Goal: Find specific fact: Find specific fact

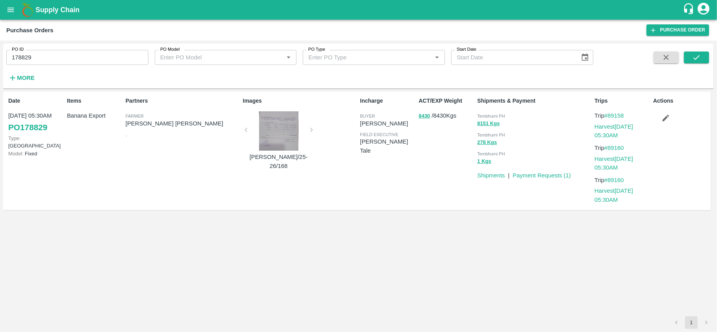
drag, startPoint x: 0, startPoint y: 0, endPoint x: 103, endPoint y: 68, distance: 123.5
click at [103, 68] on div "PO ID 178829 PO ID PO Model PO Model   * PO Type PO Type   * Start Date Start D…" at bounding box center [297, 64] width 594 height 41
click at [82, 63] on input "178829" at bounding box center [77, 57] width 142 height 15
paste input "text"
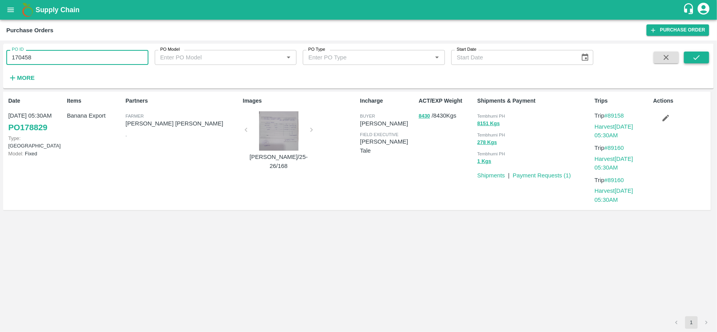
type input "170458"
click at [700, 62] on button "submit" at bounding box center [696, 58] width 25 height 12
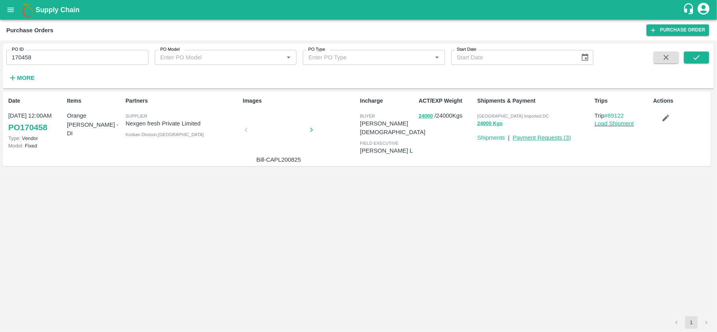
click at [542, 137] on link "Payment Requests ( 3 )" at bounding box center [542, 138] width 58 height 6
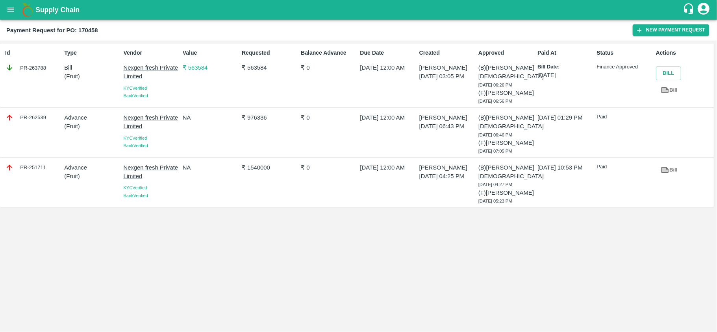
click at [199, 67] on p "₹ 563584" at bounding box center [211, 67] width 56 height 9
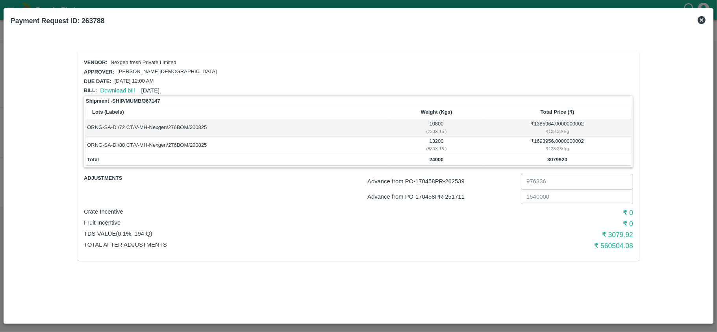
click at [702, 19] on icon at bounding box center [702, 20] width 8 height 8
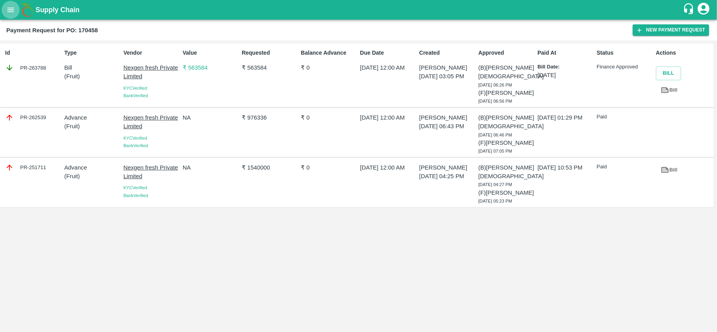
click at [6, 10] on icon "open drawer" at bounding box center [10, 10] width 9 height 9
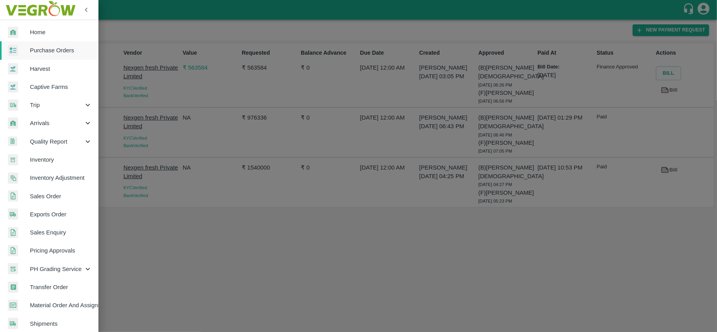
click at [52, 52] on span "Purchase Orders" at bounding box center [61, 50] width 62 height 9
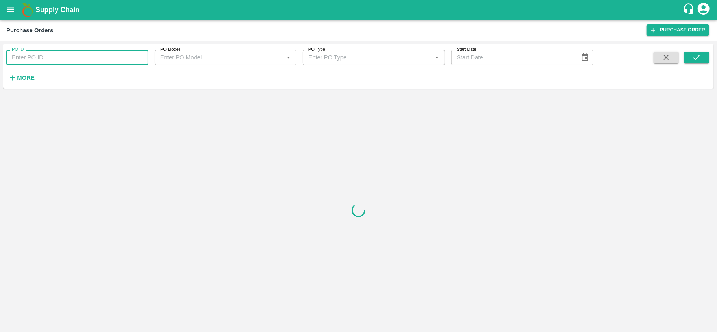
click at [52, 52] on input "PO ID" at bounding box center [77, 57] width 142 height 15
paste input "170458"
type input "170458"
click at [693, 58] on icon "submit" at bounding box center [697, 57] width 9 height 9
click at [702, 54] on button "submit" at bounding box center [696, 58] width 25 height 12
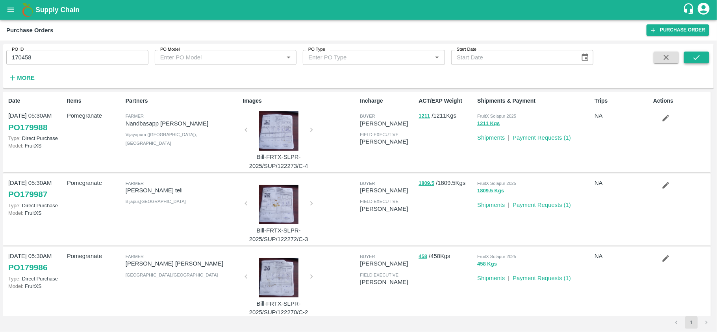
click at [691, 54] on button "submit" at bounding box center [696, 58] width 25 height 12
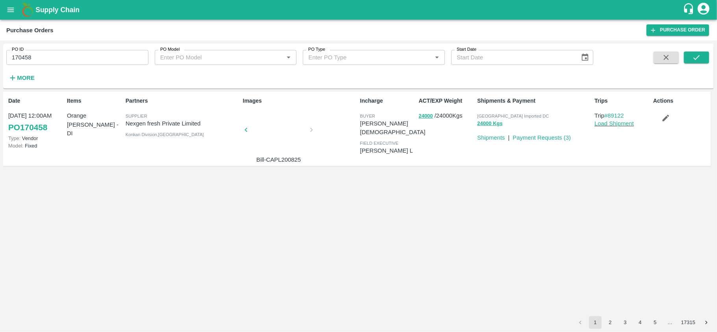
click at [86, 116] on p "Orange [PERSON_NAME] - DI" at bounding box center [95, 124] width 56 height 26
copy p "Orange [PERSON_NAME] - DI"
click at [554, 137] on link "Payment Requests ( 3 )" at bounding box center [542, 138] width 58 height 6
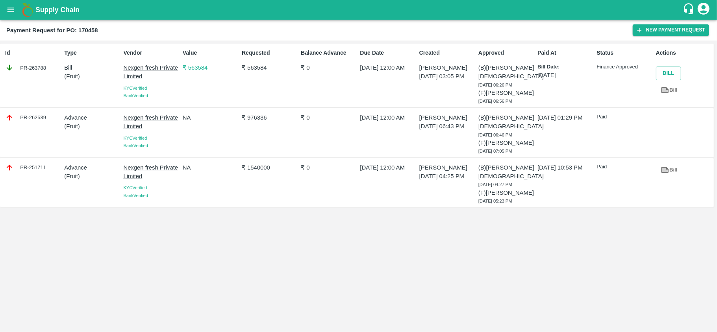
click at [193, 67] on p "₹ 563584" at bounding box center [211, 67] width 56 height 9
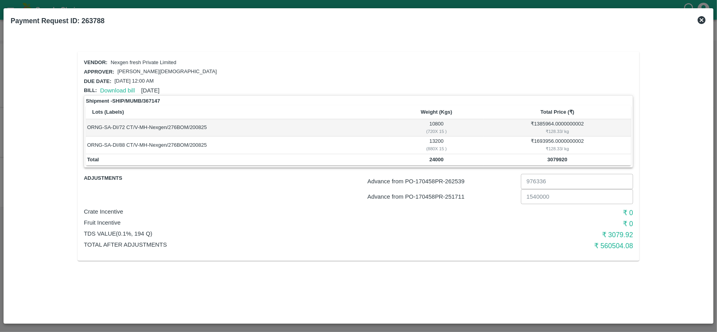
click at [555, 150] on div "₹ 128.33 / kg" at bounding box center [557, 148] width 145 height 7
copy div "128.33"
click at [703, 18] on icon at bounding box center [701, 19] width 9 height 9
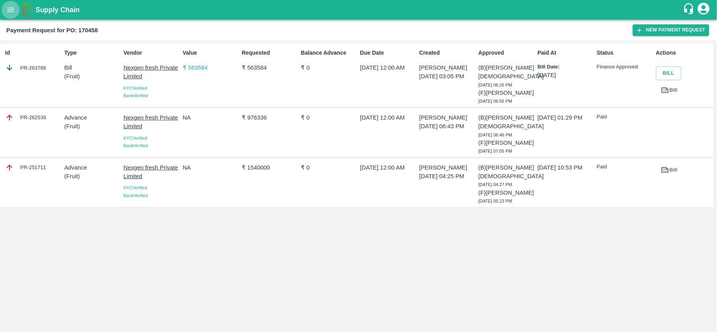
click at [11, 8] on icon "open drawer" at bounding box center [10, 10] width 9 height 9
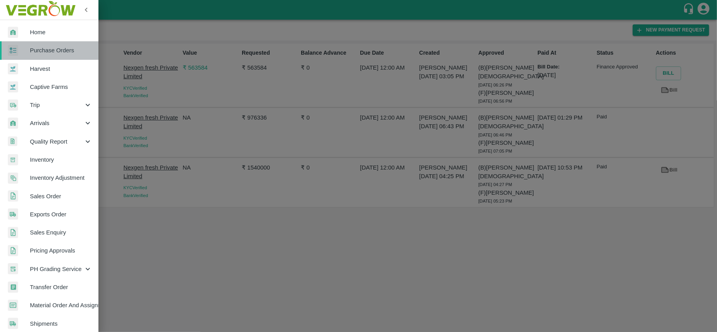
click at [60, 54] on span "Purchase Orders" at bounding box center [61, 50] width 62 height 9
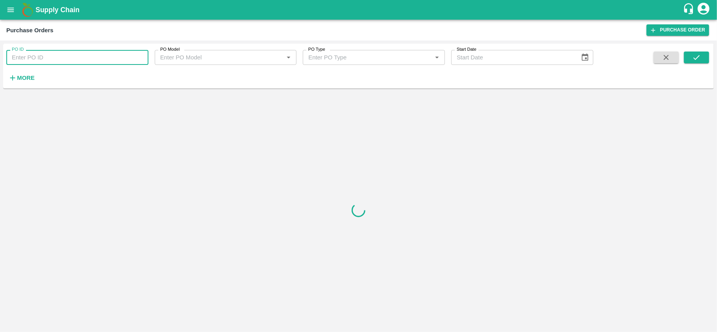
click at [60, 59] on input "PO ID" at bounding box center [77, 57] width 142 height 15
paste input "176122"
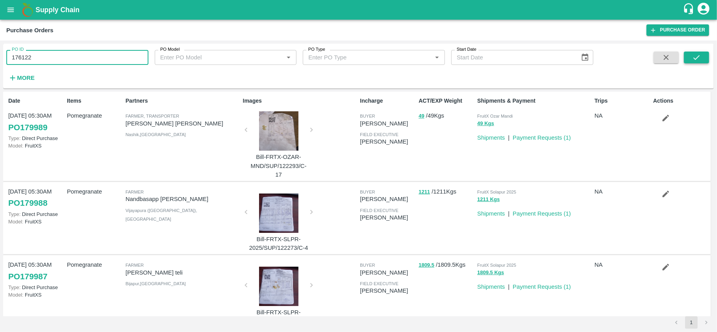
type input "176122"
click at [698, 58] on icon "submit" at bounding box center [697, 57] width 9 height 9
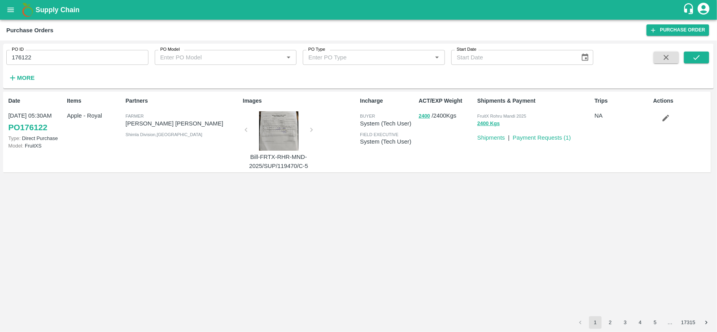
click at [76, 117] on p "Apple - Royal" at bounding box center [95, 115] width 56 height 9
copy p "Apple - Royal"
click at [425, 117] on button "2400" at bounding box center [424, 116] width 11 height 9
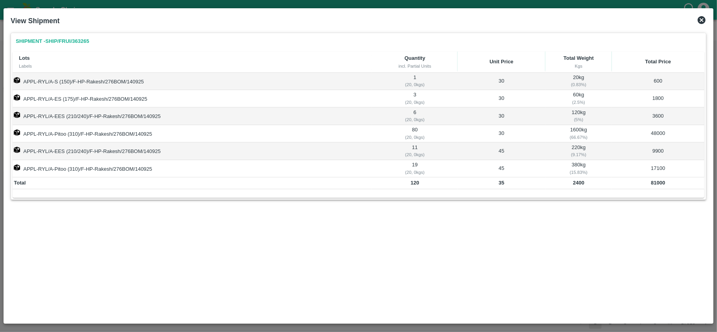
click at [500, 184] on b "35" at bounding box center [502, 183] width 6 height 6
copy b "35"
click at [662, 184] on b "81000" at bounding box center [658, 183] width 14 height 6
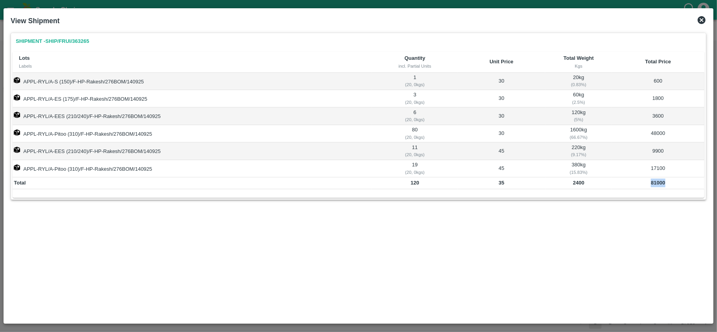
copy b "81000"
click at [702, 19] on icon at bounding box center [702, 20] width 8 height 8
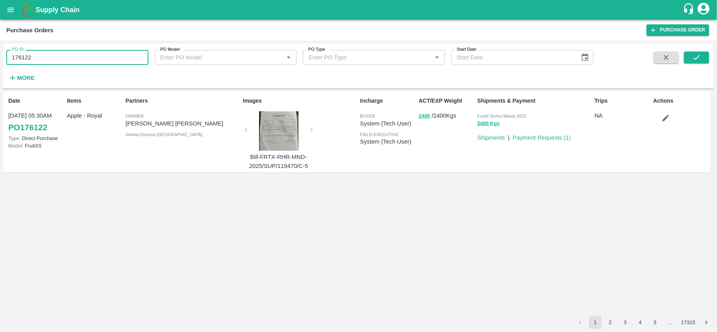
click at [95, 57] on input "176122" at bounding box center [77, 57] width 142 height 15
paste input "text"
click at [696, 61] on icon "submit" at bounding box center [697, 57] width 9 height 9
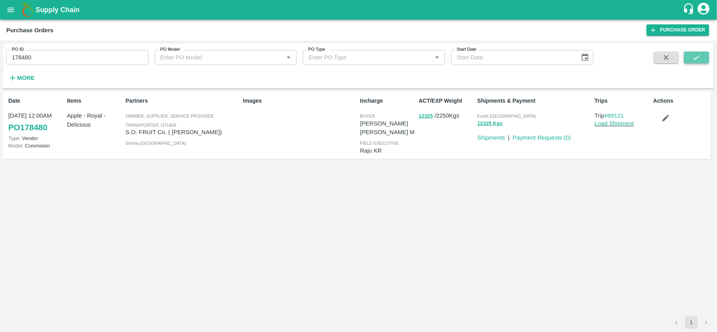
click at [700, 59] on icon "submit" at bounding box center [697, 57] width 9 height 9
click at [700, 57] on icon "submit" at bounding box center [697, 57] width 9 height 9
click at [59, 61] on input "178480" at bounding box center [77, 57] width 142 height 15
paste input "text"
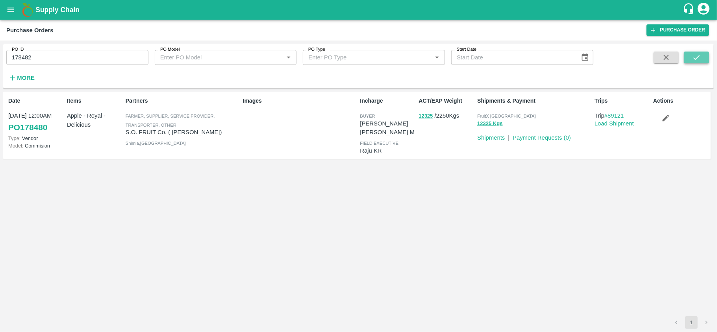
click at [701, 54] on icon "submit" at bounding box center [697, 57] width 9 height 9
click at [429, 117] on button "17728" at bounding box center [426, 116] width 14 height 9
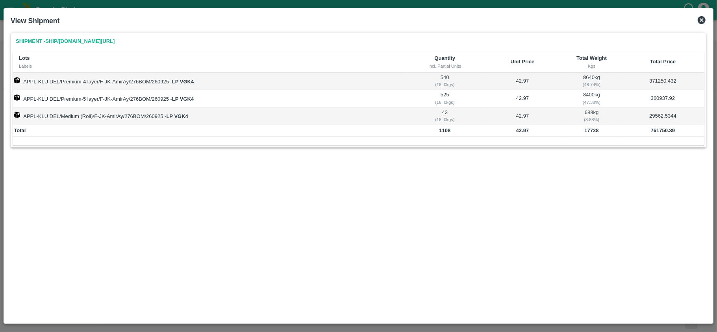
click at [663, 131] on b "761750.89" at bounding box center [663, 131] width 24 height 6
copy b "761750.89"
click at [593, 132] on b "17728" at bounding box center [592, 131] width 14 height 6
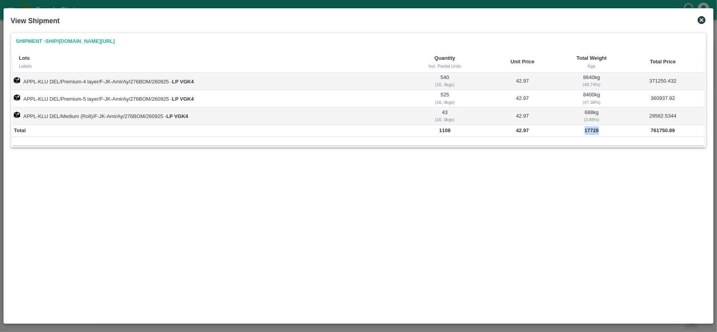
copy b "17728"
click at [702, 22] on icon at bounding box center [702, 20] width 8 height 8
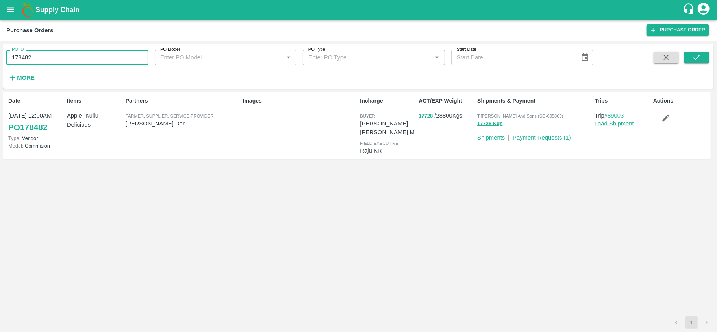
click at [75, 60] on input "178482" at bounding box center [77, 57] width 142 height 15
paste input "text"
type input "179775"
click at [697, 54] on icon "submit" at bounding box center [697, 57] width 9 height 9
